Goal: Information Seeking & Learning: Learn about a topic

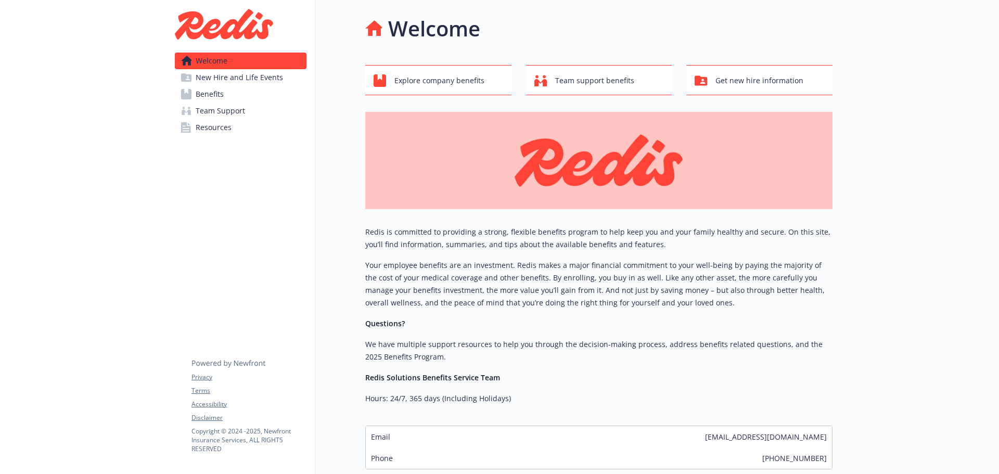
click at [251, 88] on link "Benefits" at bounding box center [241, 94] width 132 height 17
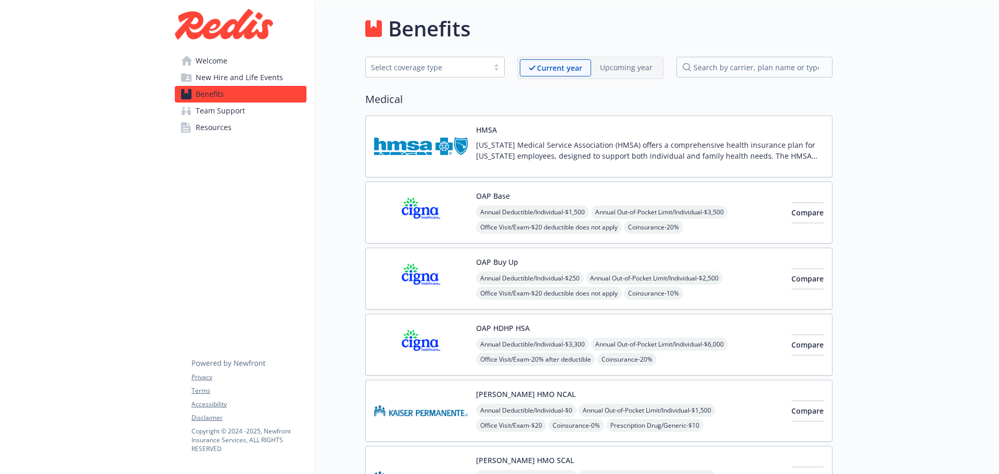
click at [439, 70] on div "Select coverage type" at bounding box center [427, 67] width 112 height 11
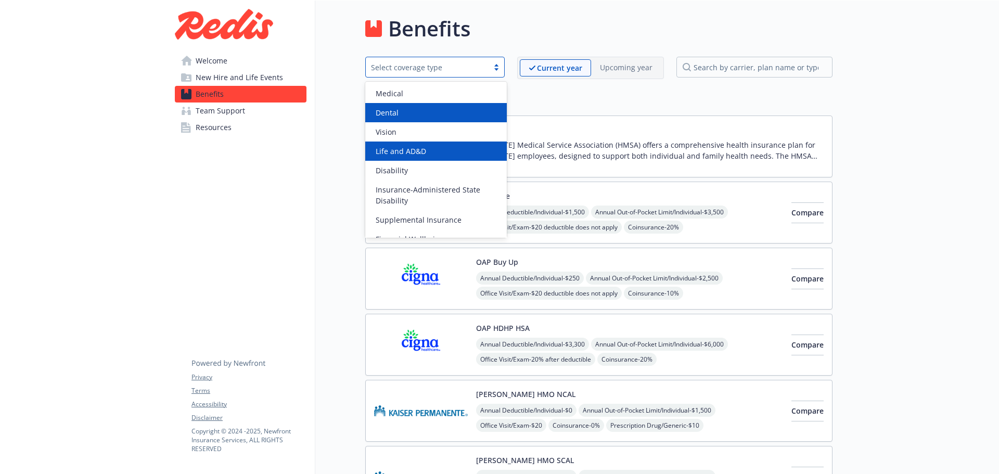
scroll to position [32, 0]
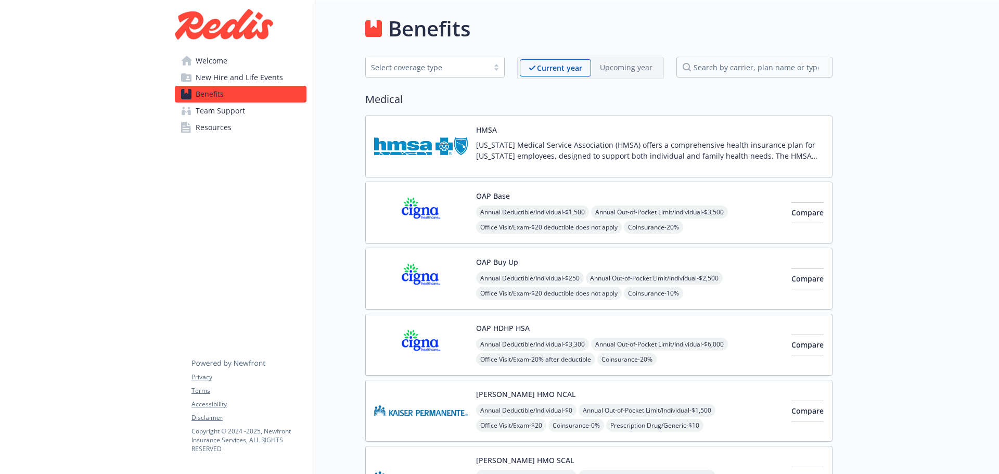
click at [268, 80] on span "New Hire and Life Events" at bounding box center [239, 77] width 87 height 17
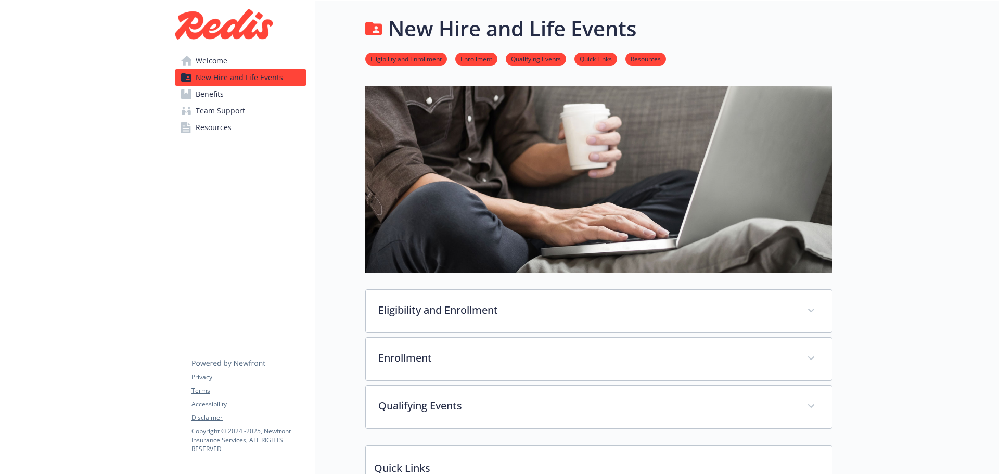
click at [273, 59] on link "Welcome" at bounding box center [241, 61] width 132 height 17
